Goal: Task Accomplishment & Management: Manage account settings

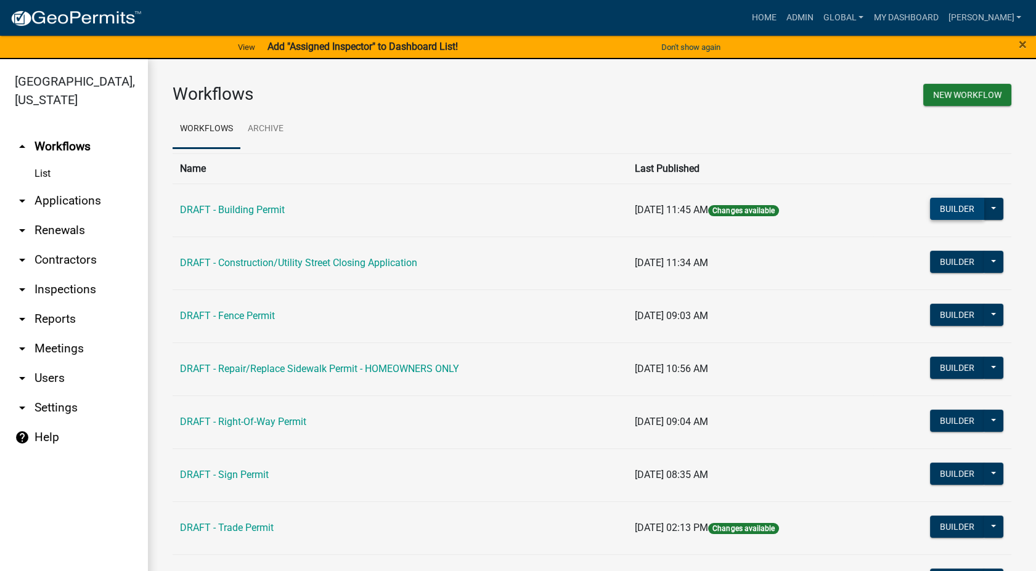
click at [936, 211] on button "Builder" at bounding box center [957, 209] width 54 height 22
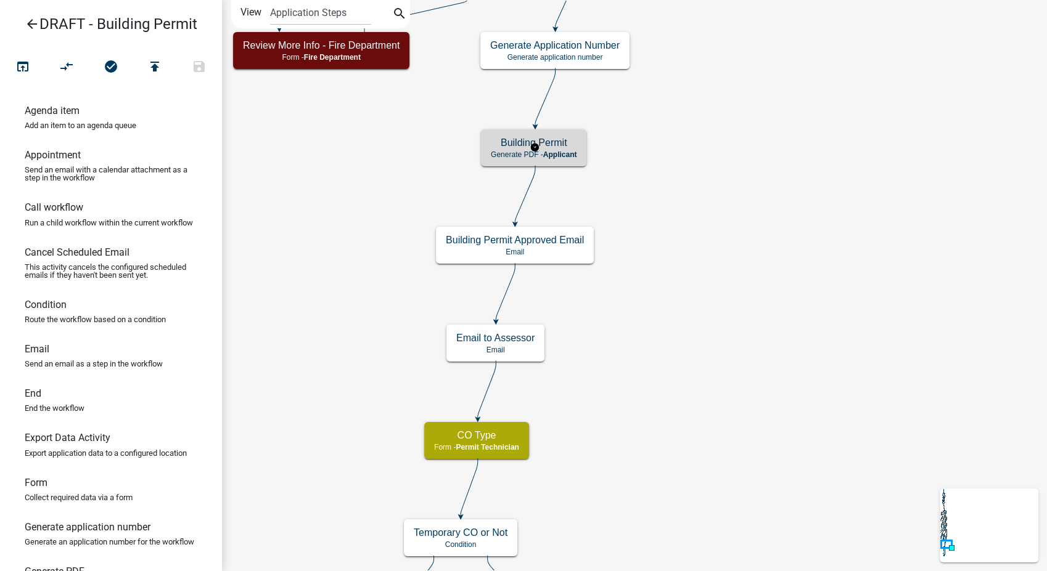
click at [565, 160] on div "Building Permit Generate PDF - Applicant" at bounding box center [533, 147] width 105 height 37
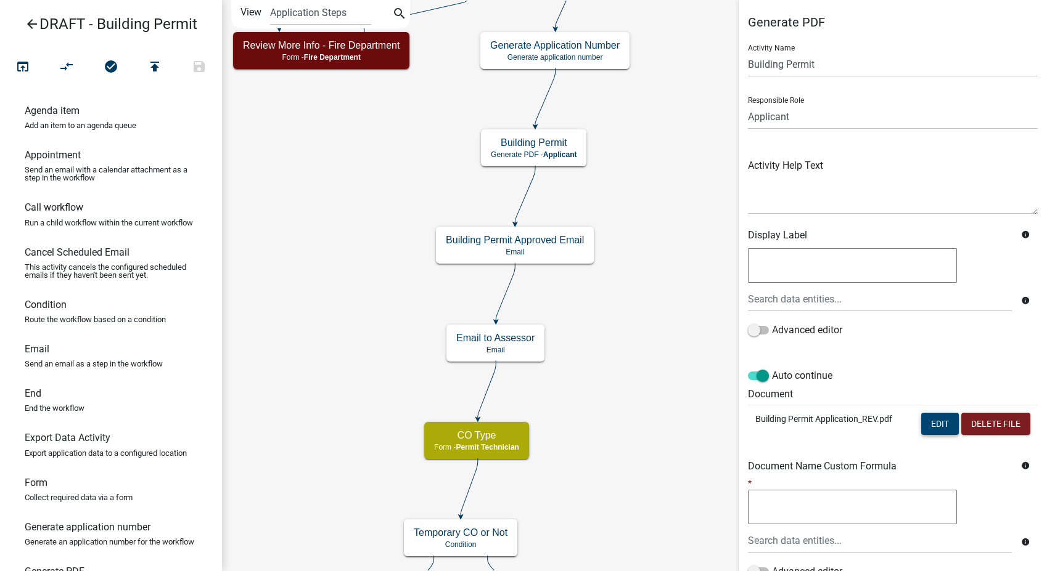
click at [929, 431] on button "Edit" at bounding box center [940, 424] width 38 height 22
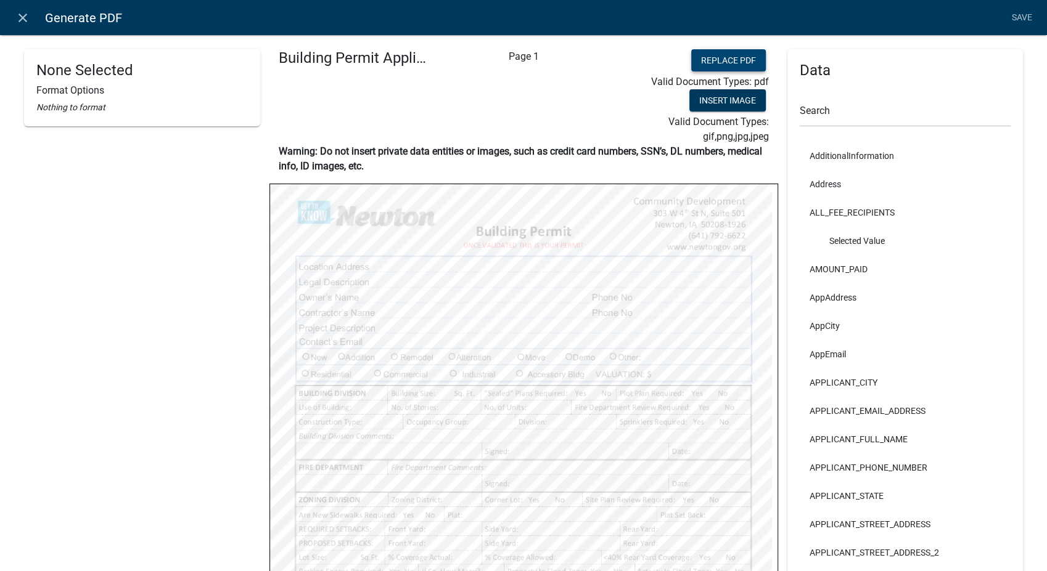
click at [705, 54] on button "Replace PDF" at bounding box center [728, 60] width 75 height 22
select select
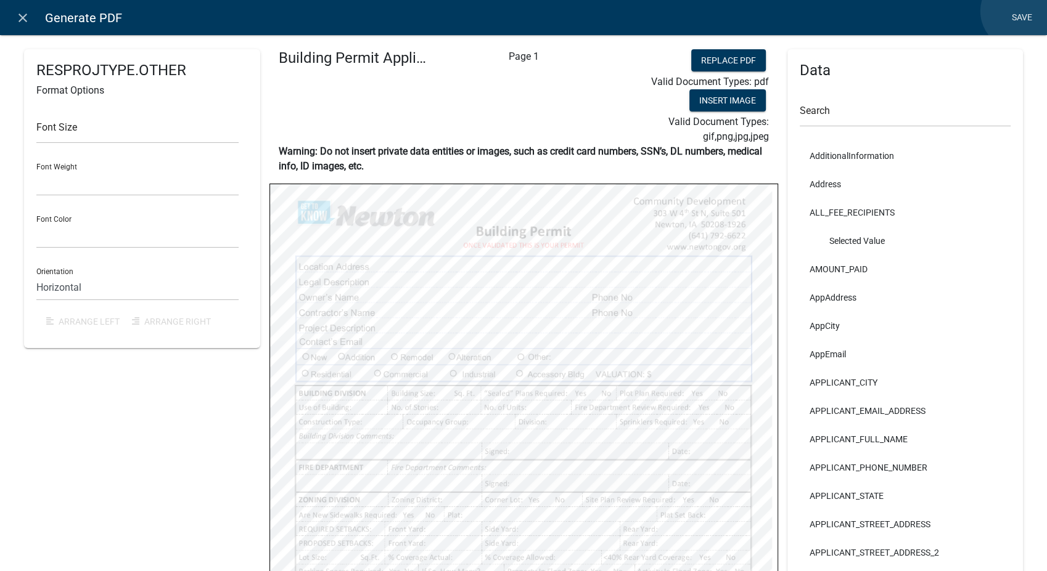
click at [1019, 11] on link "Save" at bounding box center [1021, 17] width 31 height 23
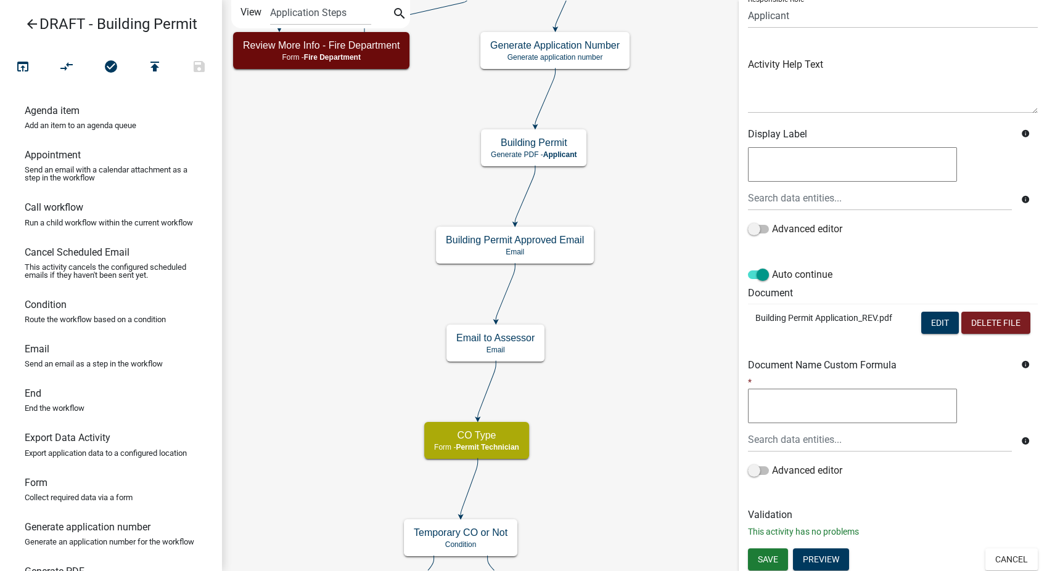
scroll to position [103, 0]
click at [762, 563] on button "Save" at bounding box center [768, 558] width 40 height 22
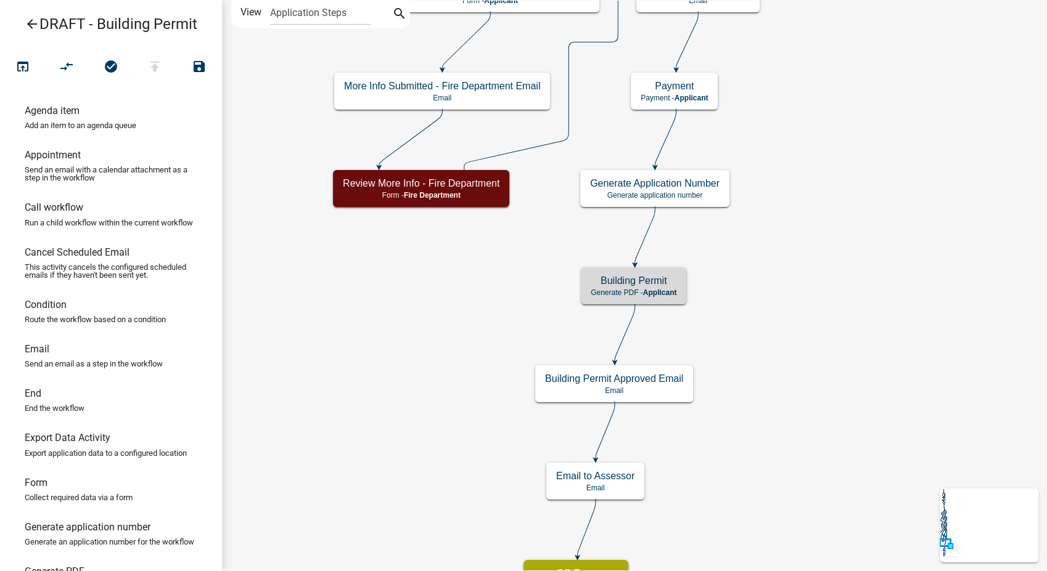
scroll to position [0, 0]
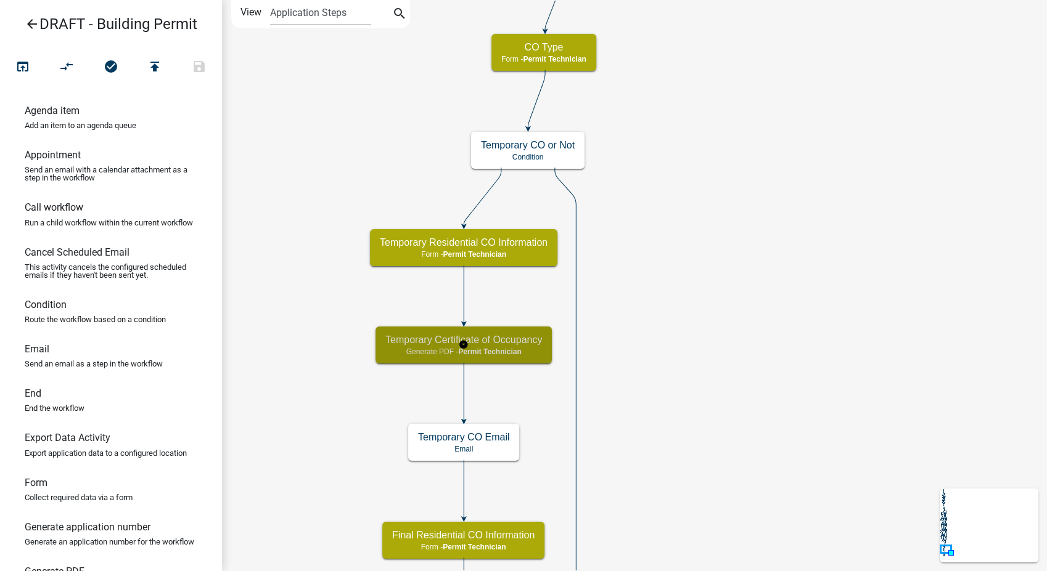
click at [514, 348] on span "Permit Technician" at bounding box center [489, 352] width 63 height 9
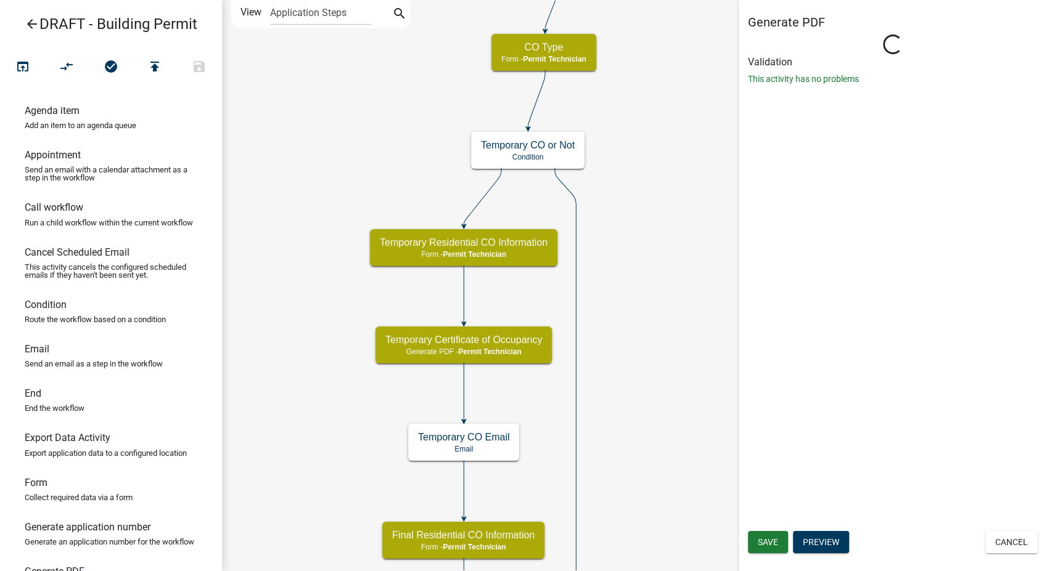
click at [691, 324] on icon "Start Start - Applicant Introduction to Building Permit Form - Applicant Requir…" at bounding box center [635, 426] width 824 height 851
click at [998, 541] on button "Cancel" at bounding box center [1011, 542] width 52 height 22
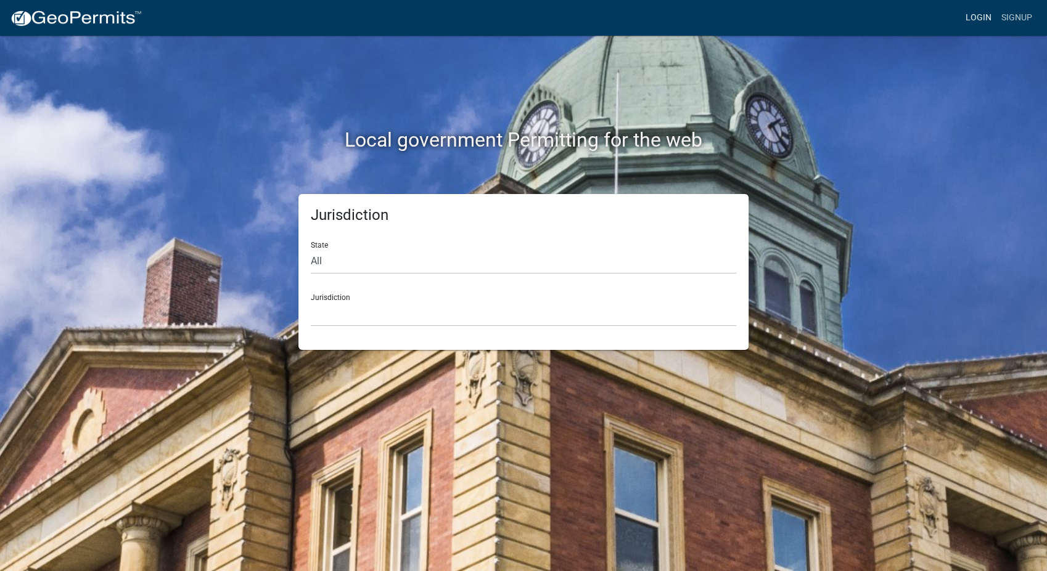
click at [988, 17] on link "Login" at bounding box center [978, 17] width 36 height 23
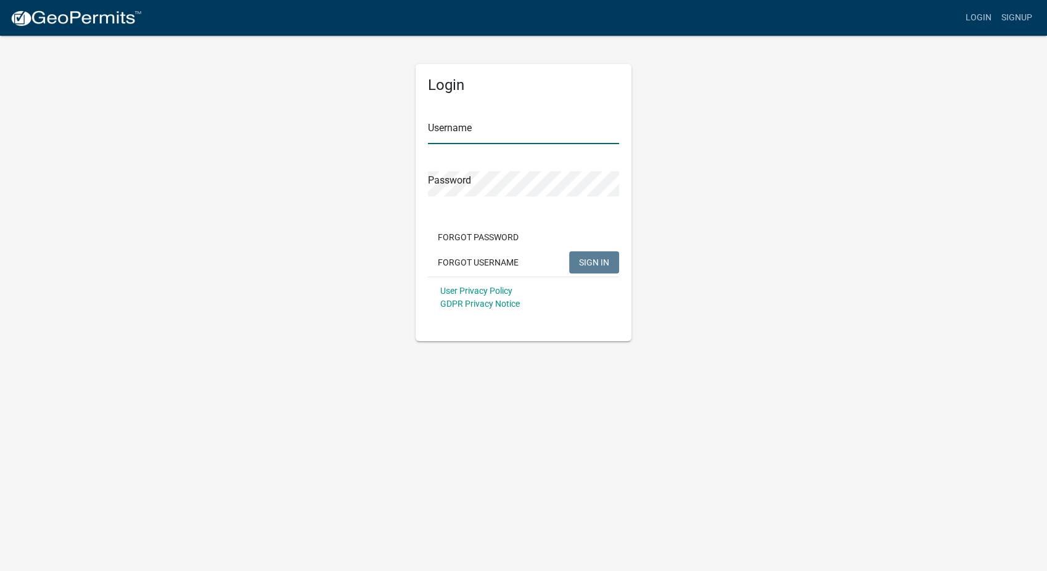
type input "[PERSON_NAME]"
click at [595, 264] on span "SIGN IN" at bounding box center [594, 262] width 30 height 10
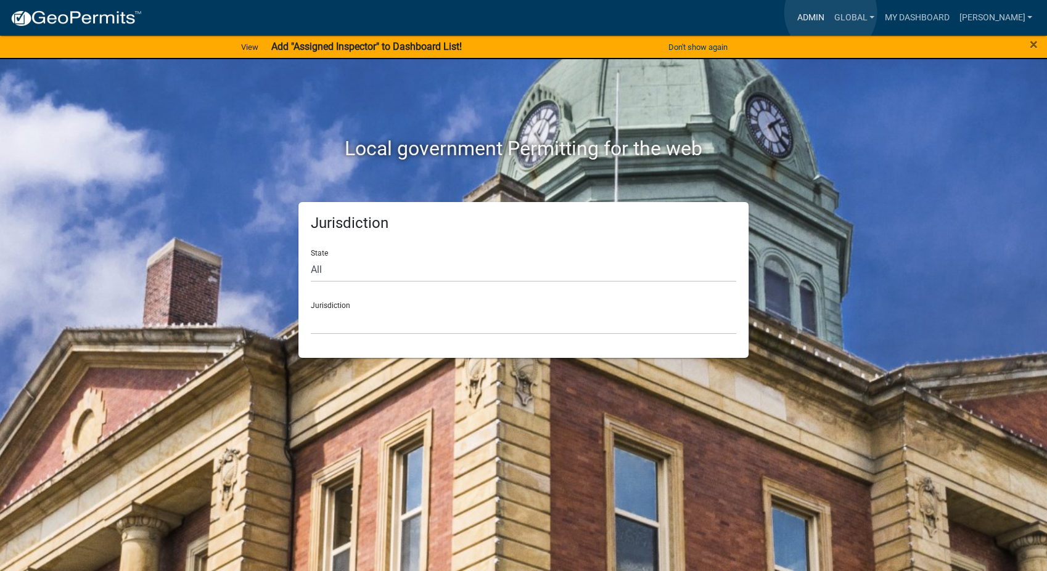
click at [829, 12] on link "Admin" at bounding box center [810, 17] width 37 height 23
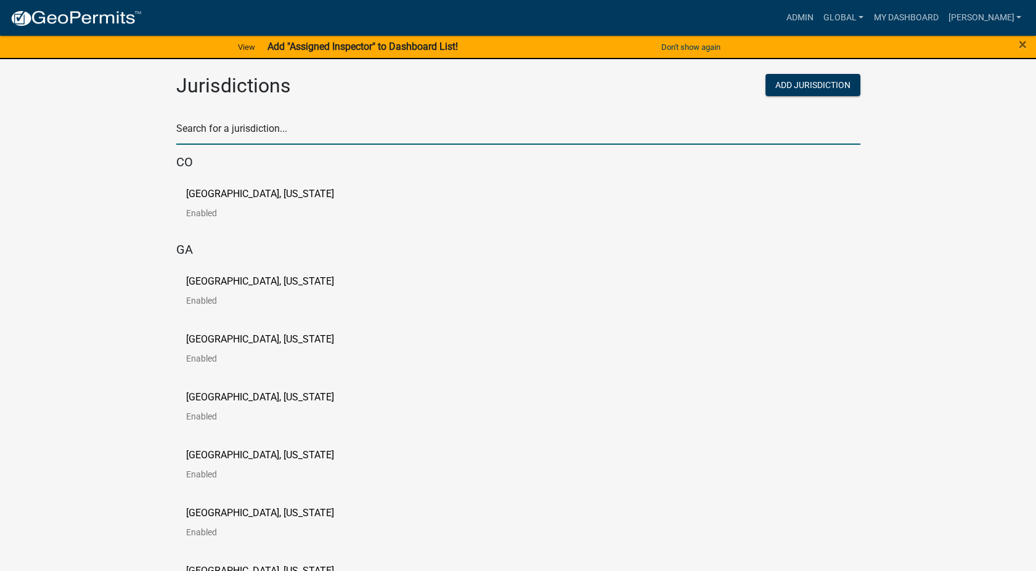
click at [301, 131] on input "text" at bounding box center [518, 132] width 684 height 25
type input "buchanan"
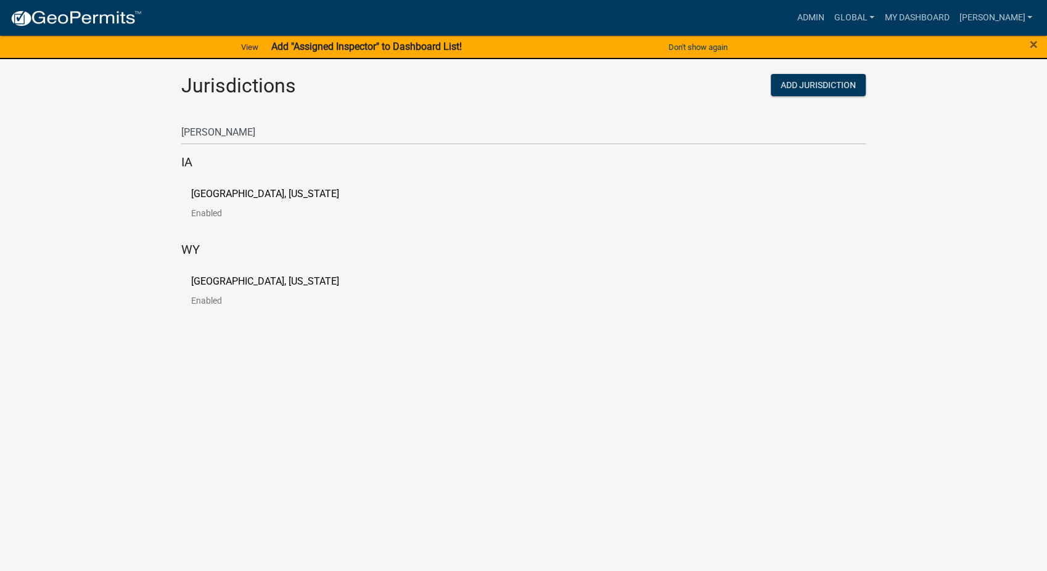
click at [250, 196] on p "Buchanan County, Iowa" at bounding box center [265, 194] width 148 height 10
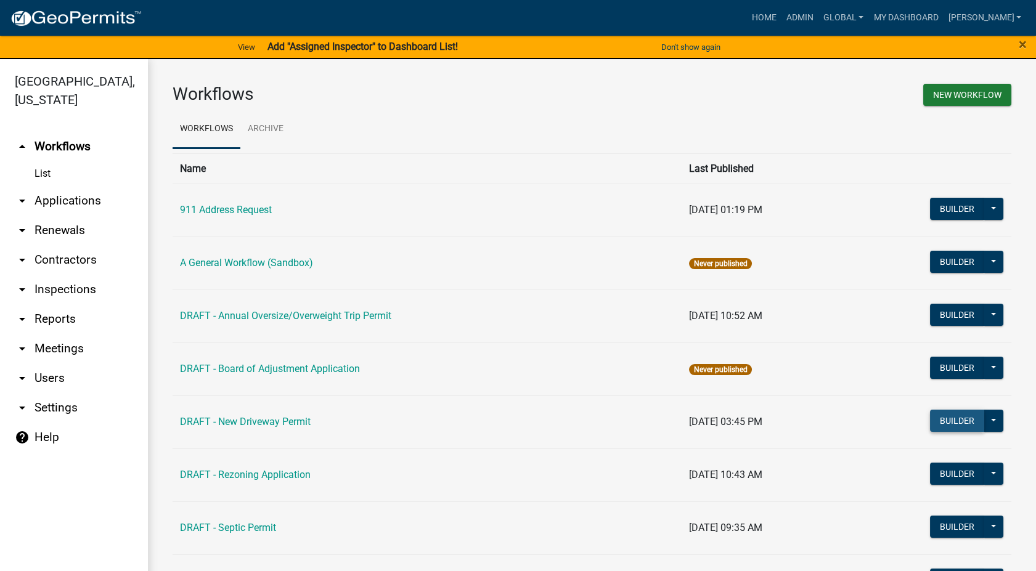
click at [939, 416] on button "Builder" at bounding box center [957, 421] width 54 height 22
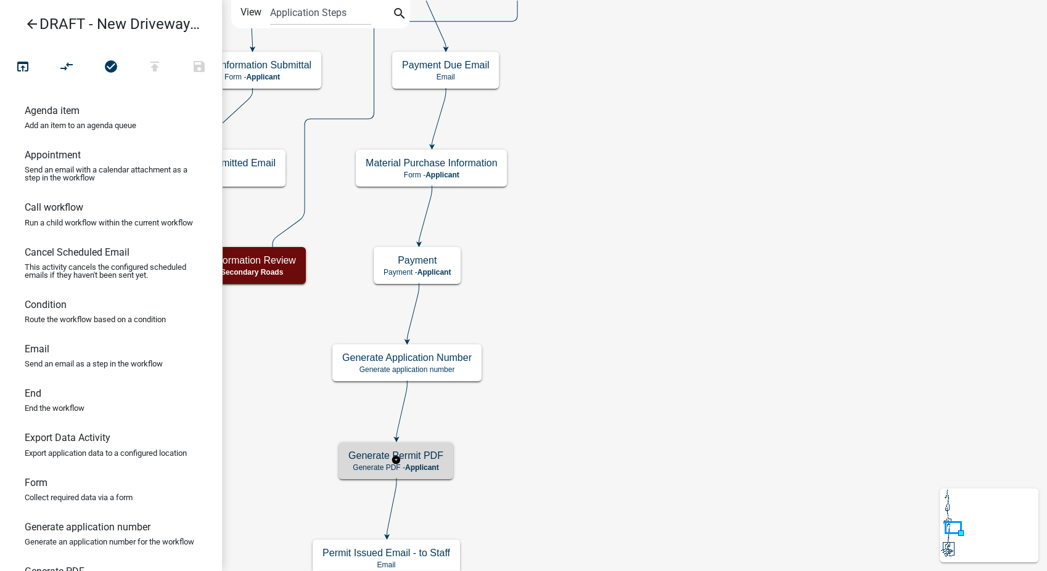
click at [414, 461] on h5 "Generate Permit PDF" at bounding box center [395, 456] width 95 height 12
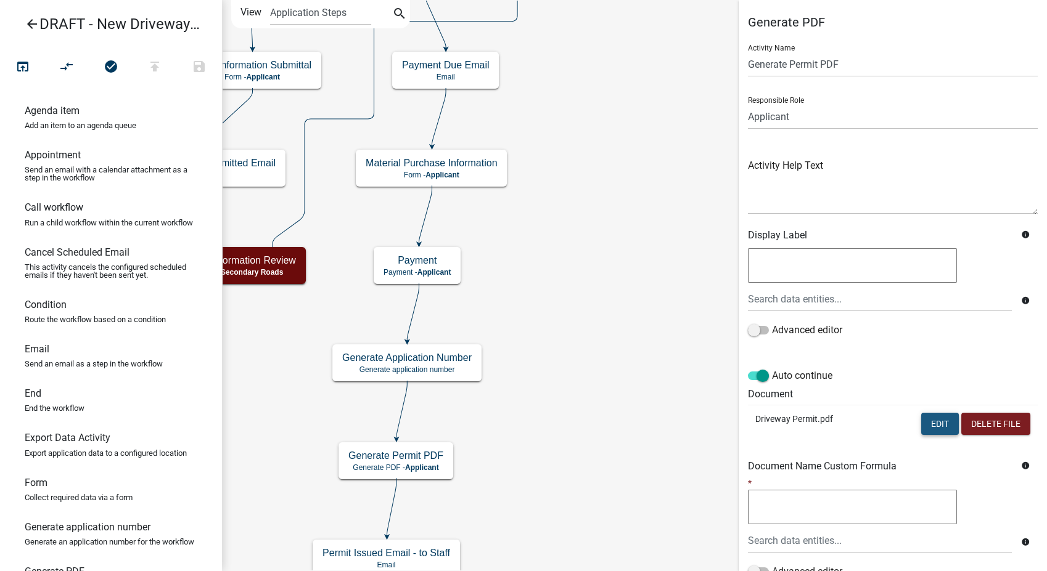
click at [928, 420] on button "Edit" at bounding box center [940, 424] width 38 height 22
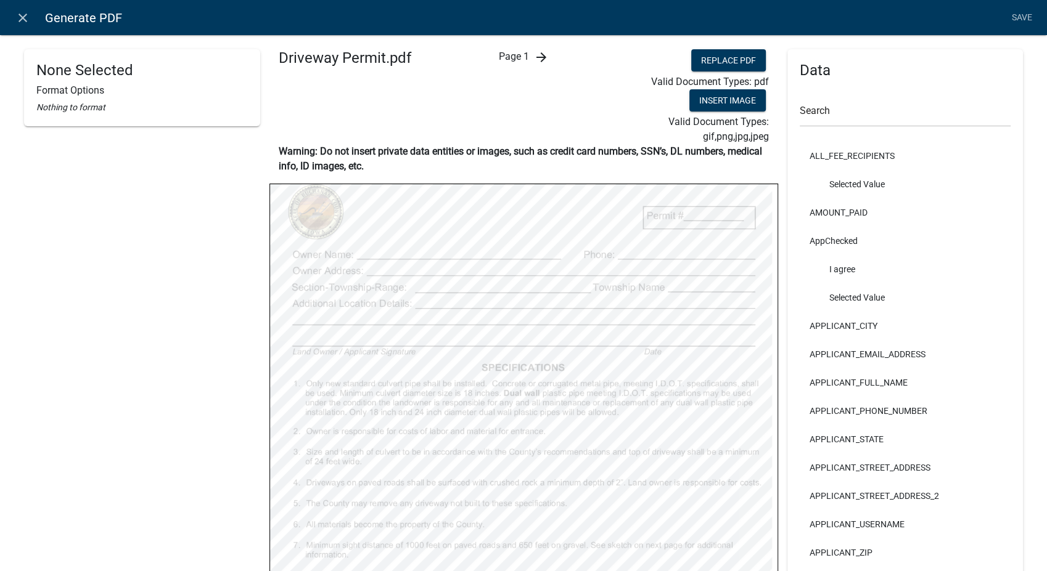
click at [534, 62] on icon "arrow_forward" at bounding box center [540, 57] width 15 height 15
click at [33, 16] on link "close" at bounding box center [22, 17] width 25 height 25
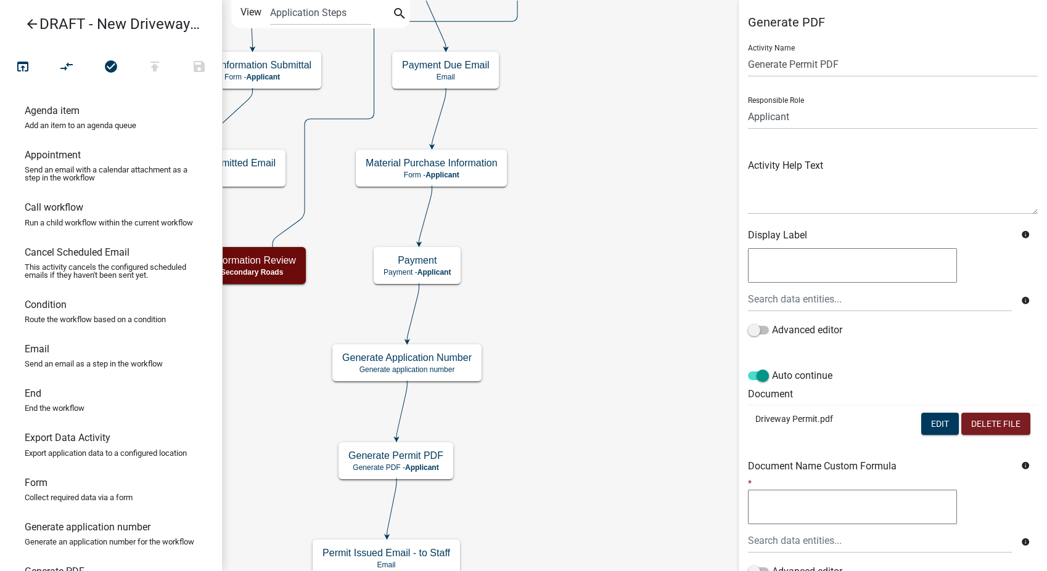
click at [30, 22] on icon "arrow_back" at bounding box center [32, 25] width 15 height 17
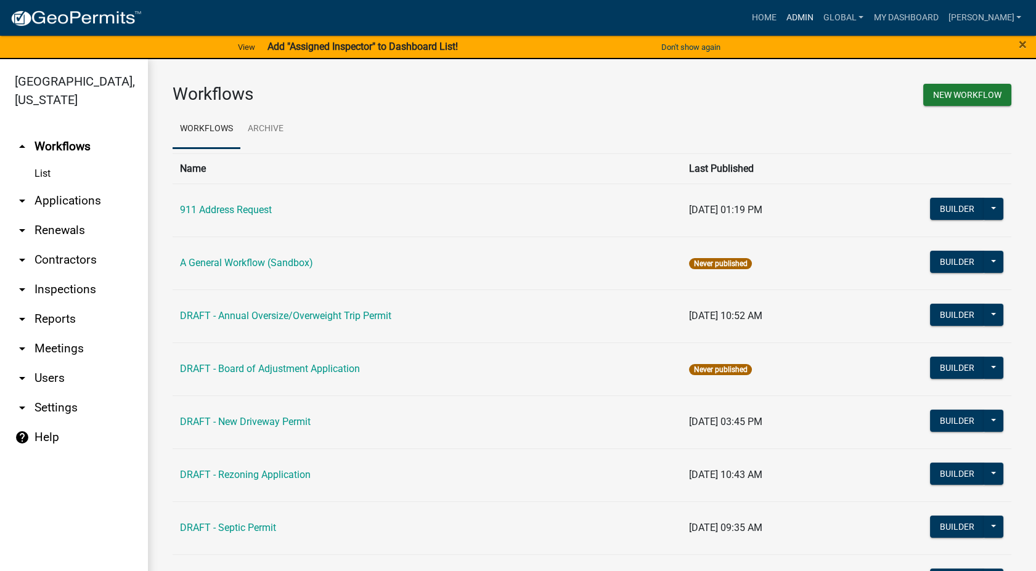
click at [811, 16] on link "Admin" at bounding box center [800, 17] width 37 height 23
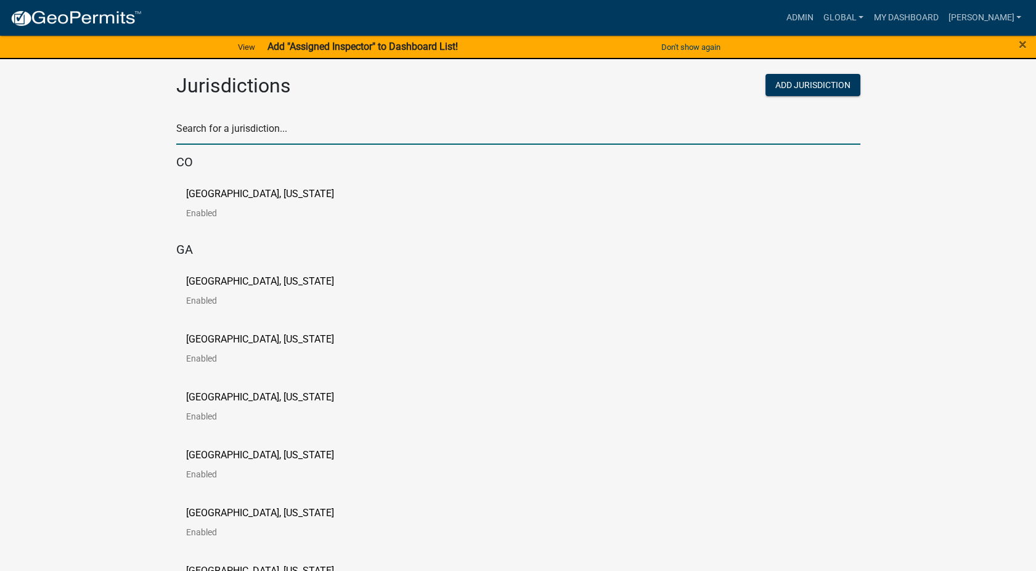
click at [239, 129] on input "text" at bounding box center [518, 132] width 684 height 25
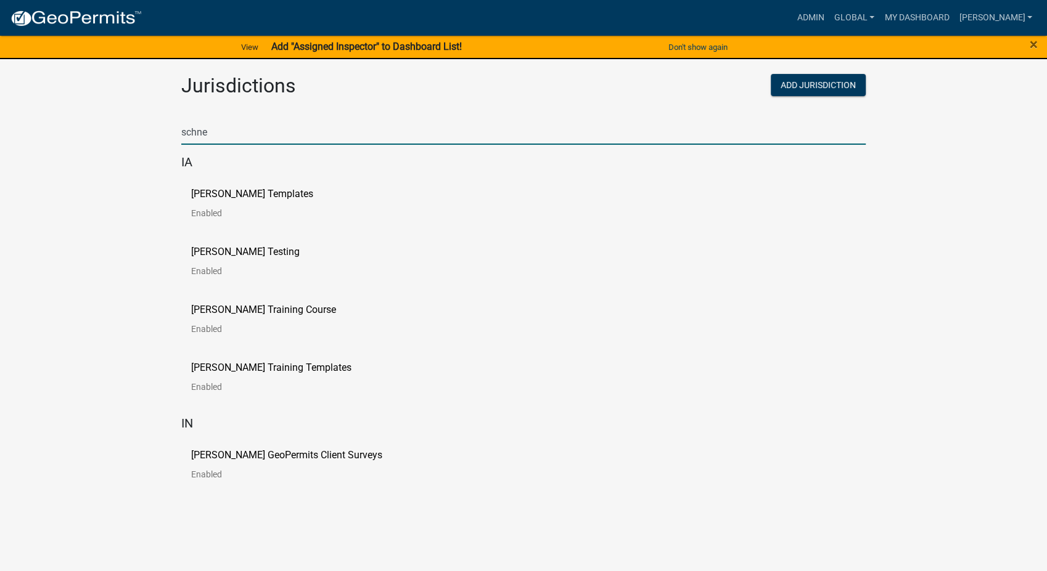
type input "schne"
click at [192, 196] on p "Schneider Templates" at bounding box center [252, 194] width 122 height 10
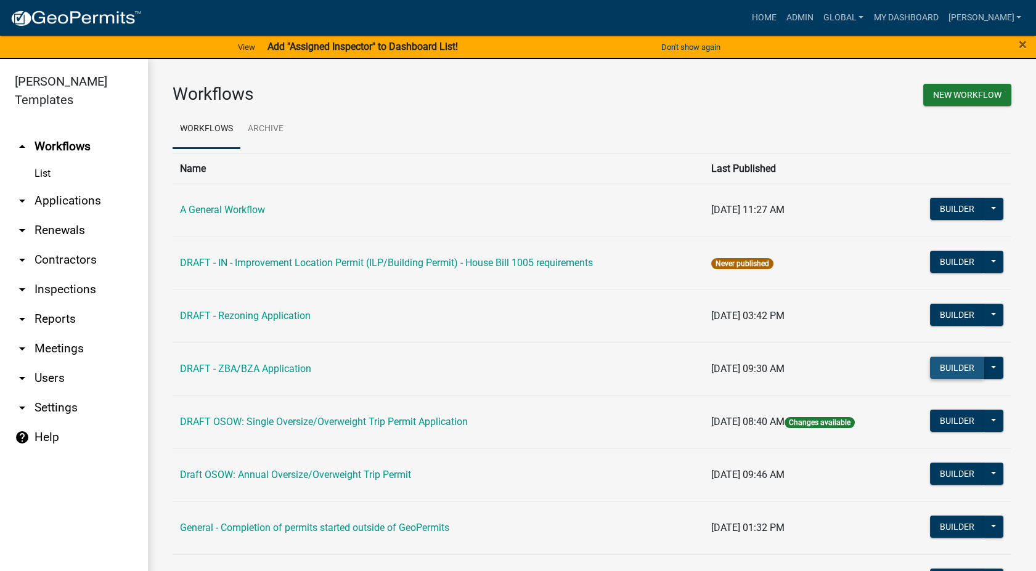
click at [952, 372] on button "Builder" at bounding box center [957, 368] width 54 height 22
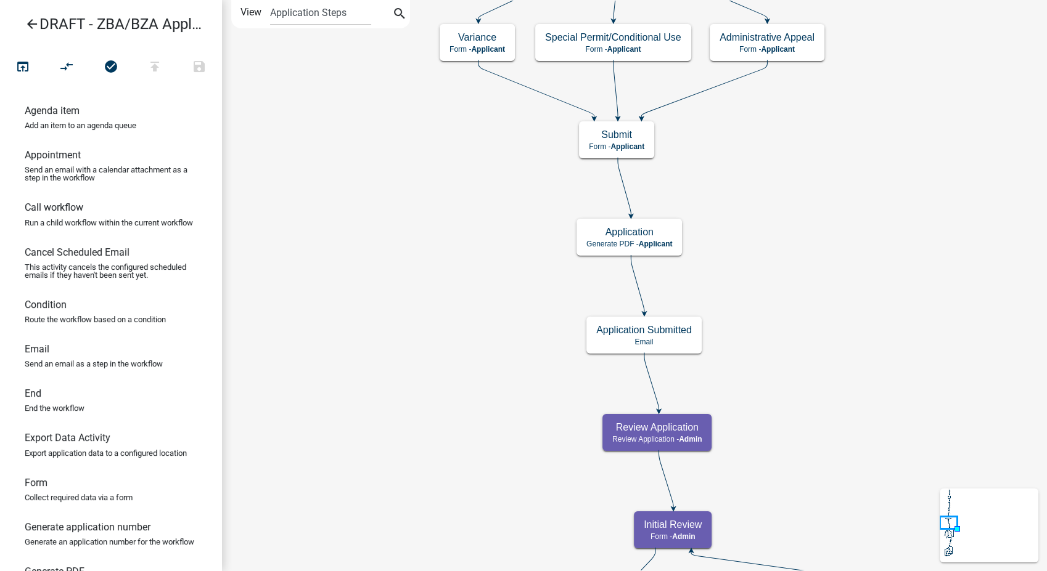
click at [35, 24] on icon "arrow_back" at bounding box center [32, 25] width 15 height 17
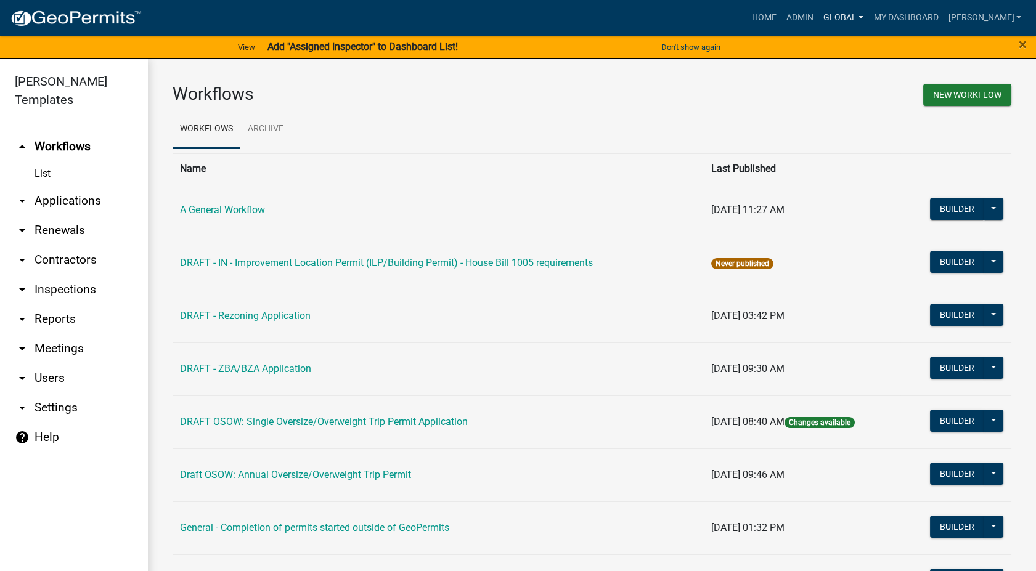
click at [854, 21] on link "Global" at bounding box center [844, 17] width 51 height 23
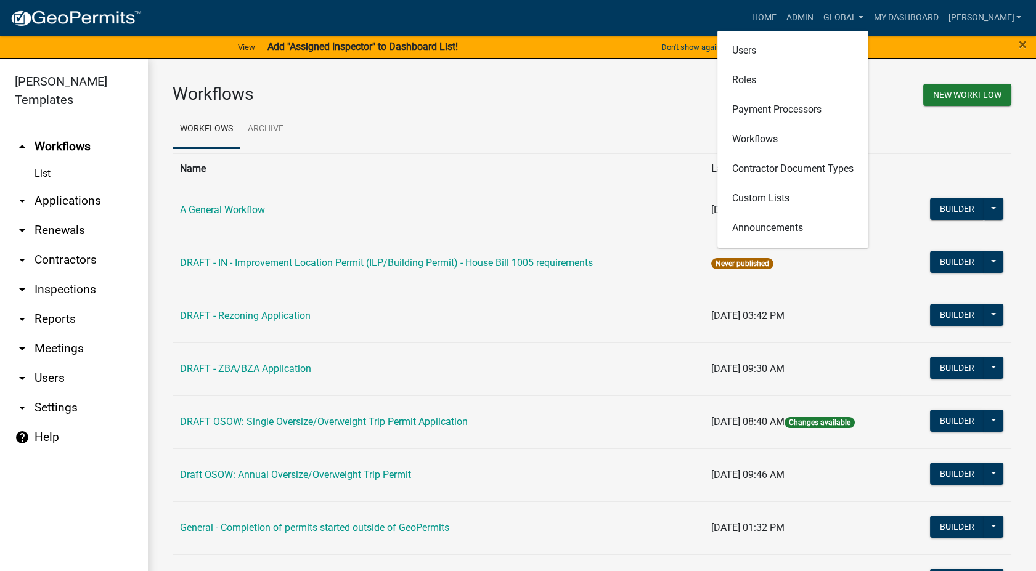
click at [677, 92] on div "New Workflow" at bounding box center [806, 97] width 429 height 26
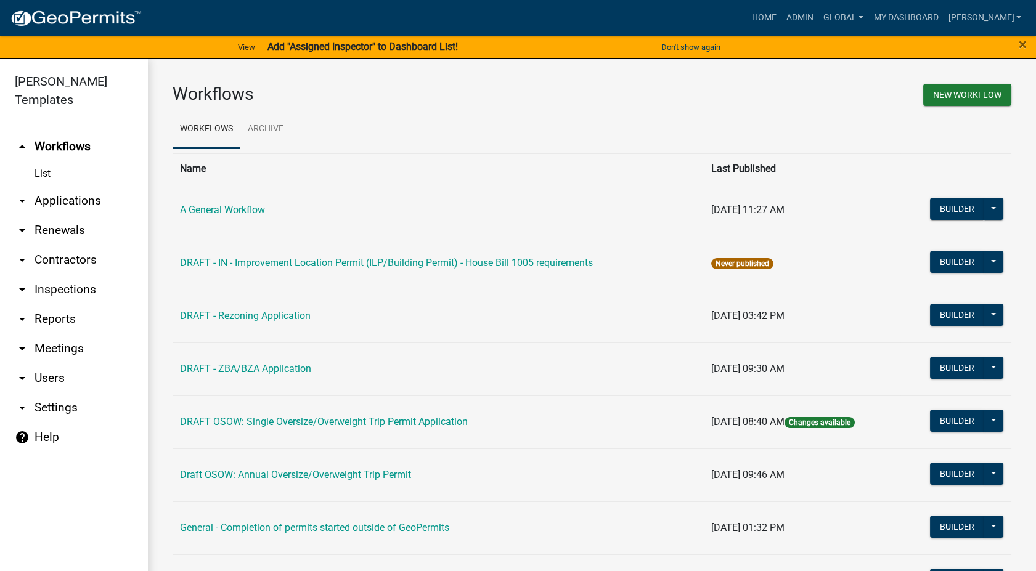
click at [94, 66] on header "Schneider Templates" at bounding box center [74, 90] width 148 height 63
click at [816, 18] on link "Admin" at bounding box center [800, 17] width 37 height 23
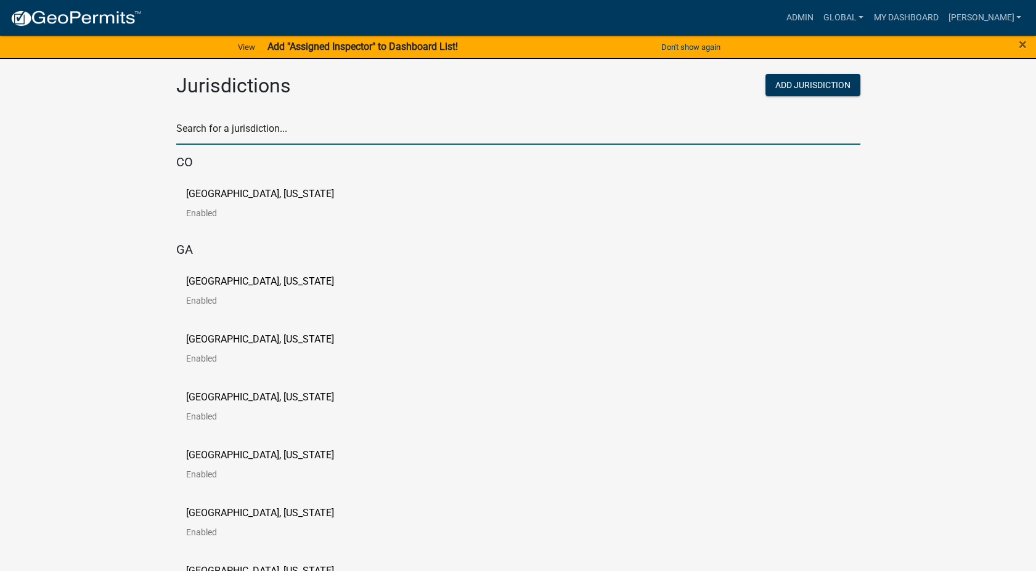
click at [263, 123] on input "text" at bounding box center [518, 132] width 684 height 25
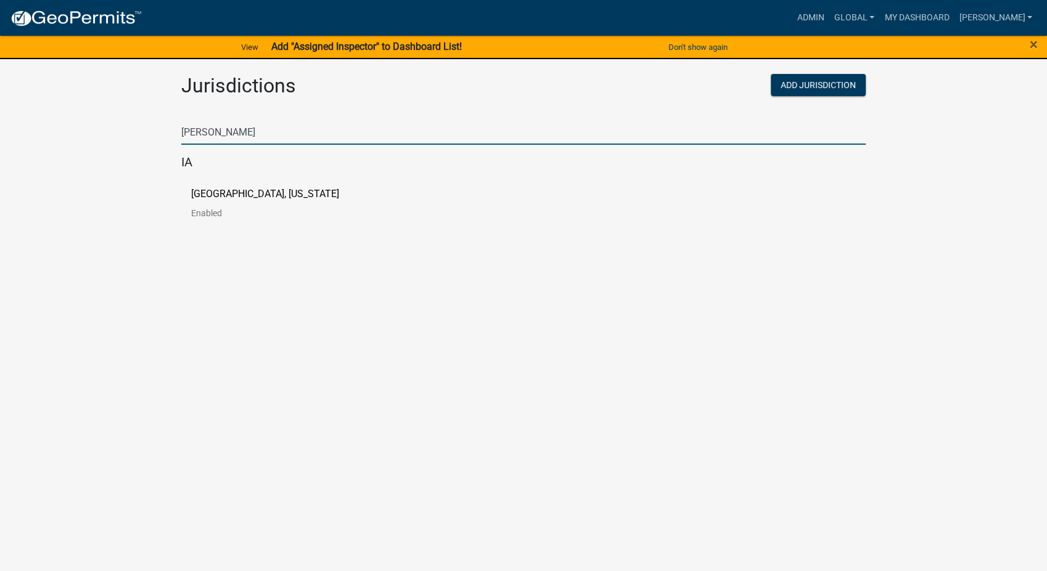
type input "wright"
click at [202, 195] on p "Wright County, Iowa" at bounding box center [265, 194] width 148 height 10
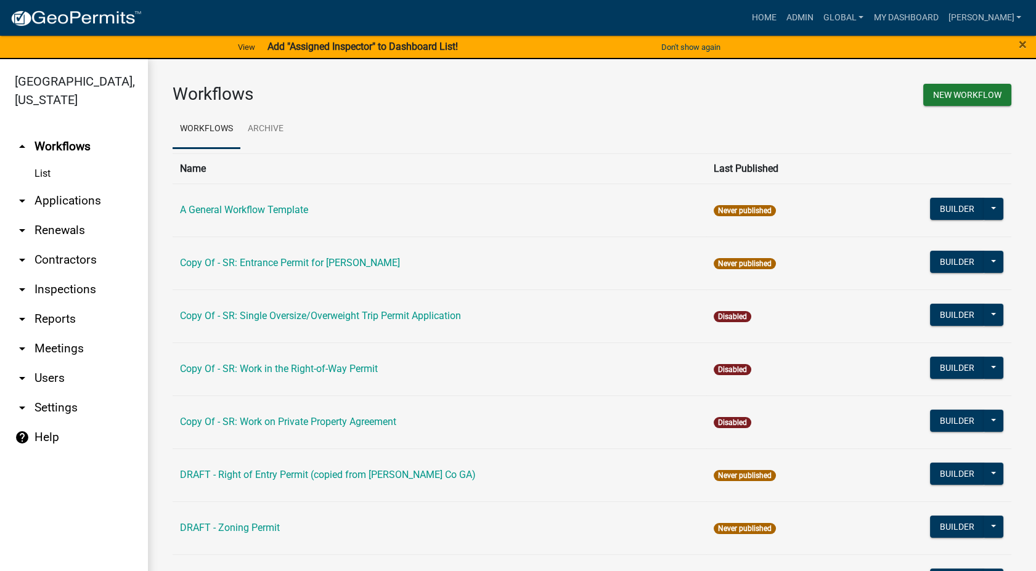
click at [582, 520] on td "DRAFT - Zoning Permit" at bounding box center [440, 528] width 534 height 53
